Goal: Task Accomplishment & Management: Complete application form

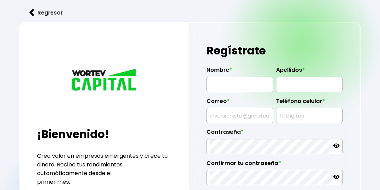
radio input "true"
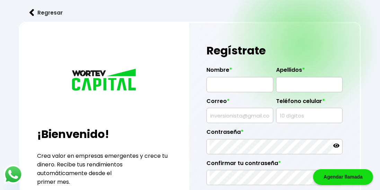
click at [253, 87] on input "text" at bounding box center [240, 84] width 61 height 15
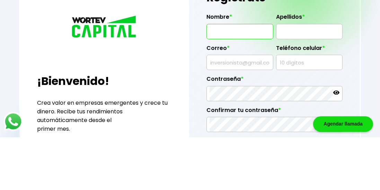
type input "N"
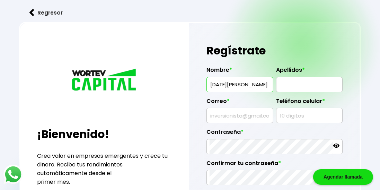
type input "[DATE][PERSON_NAME]"
click at [310, 87] on input "text" at bounding box center [310, 84] width 61 height 15
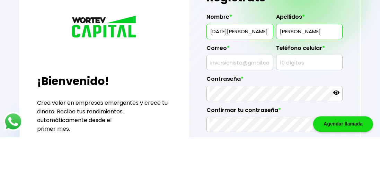
type input "[PERSON_NAME]"
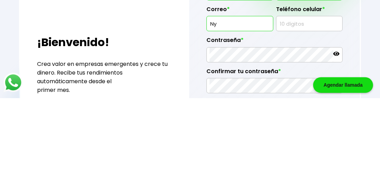
type input "N"
type input "[EMAIL_ADDRESS][DOMAIN_NAME]"
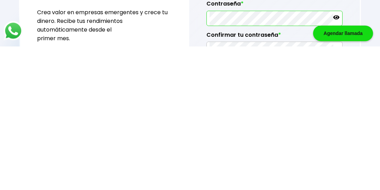
scroll to position [1, 0]
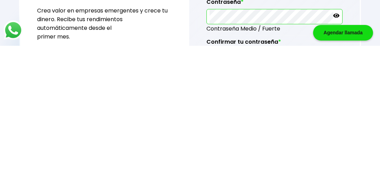
click at [354, 177] on div "Agendar llamada" at bounding box center [344, 177] width 60 height 16
